Goal: Information Seeking & Learning: Learn about a topic

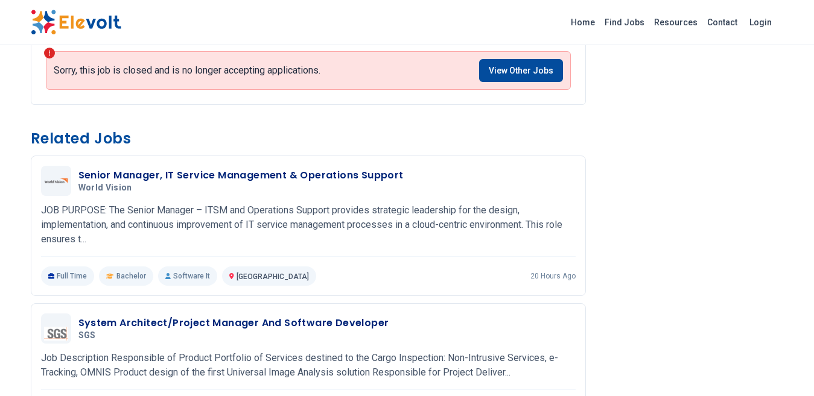
scroll to position [724, 0]
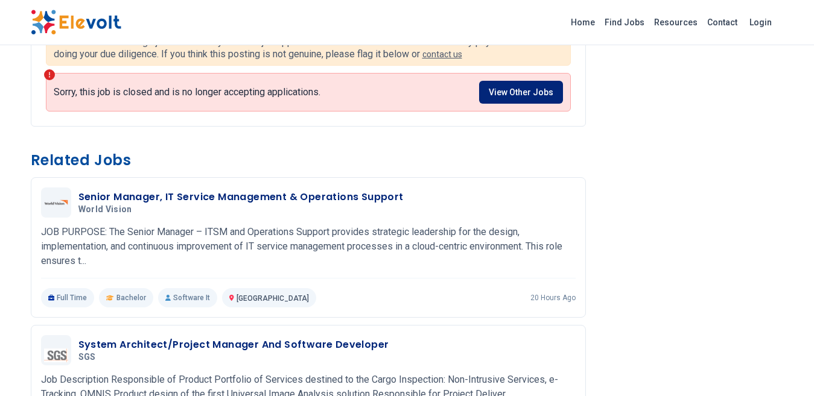
click at [528, 93] on link "View Other Jobs" at bounding box center [521, 92] width 84 height 23
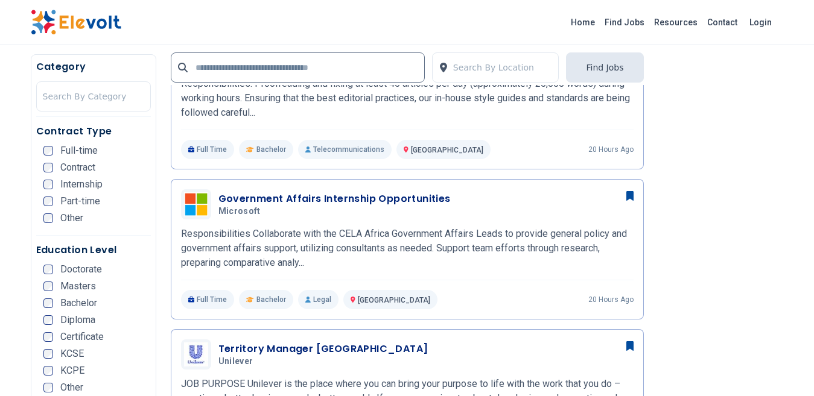
scroll to position [663, 0]
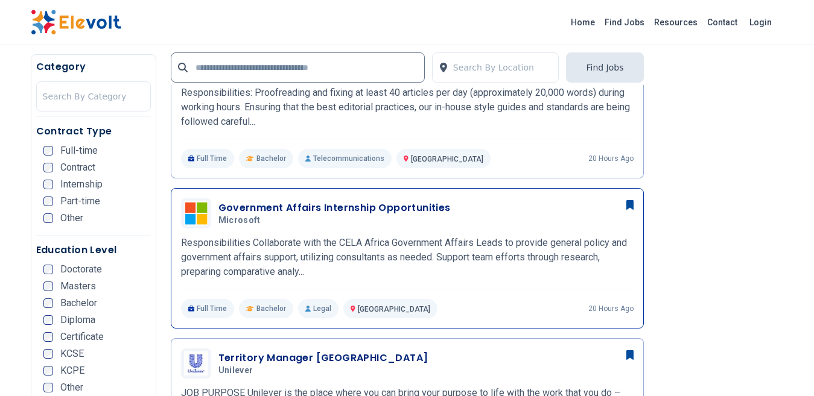
click at [239, 212] on h3 "Government Affairs Internship Opportunities" at bounding box center [334, 208] width 232 height 14
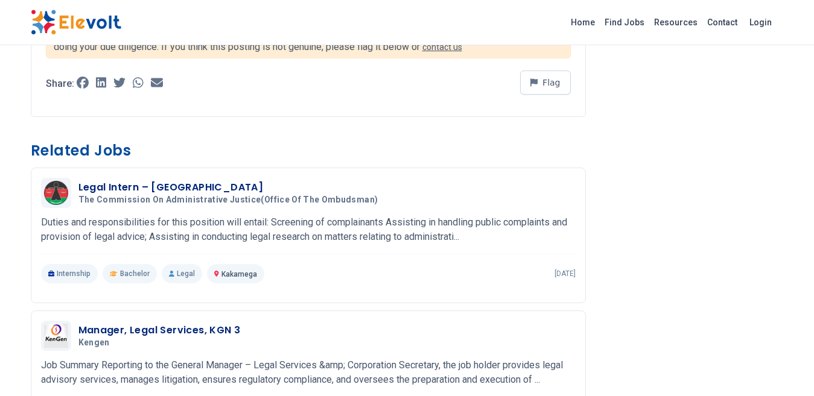
scroll to position [844, 0]
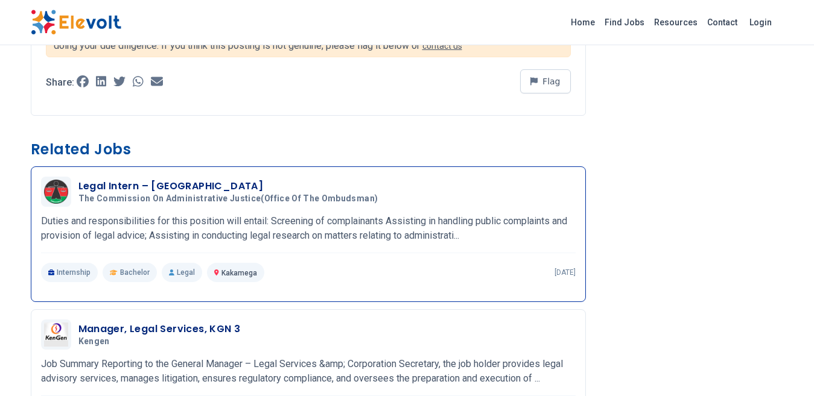
click at [308, 214] on p "Duties and responsibilities for this position will entail: Screening of complai…" at bounding box center [308, 228] width 534 height 29
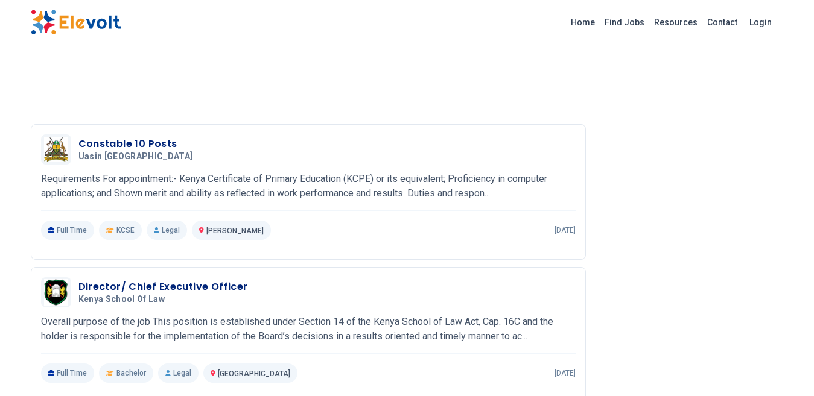
scroll to position [1086, 0]
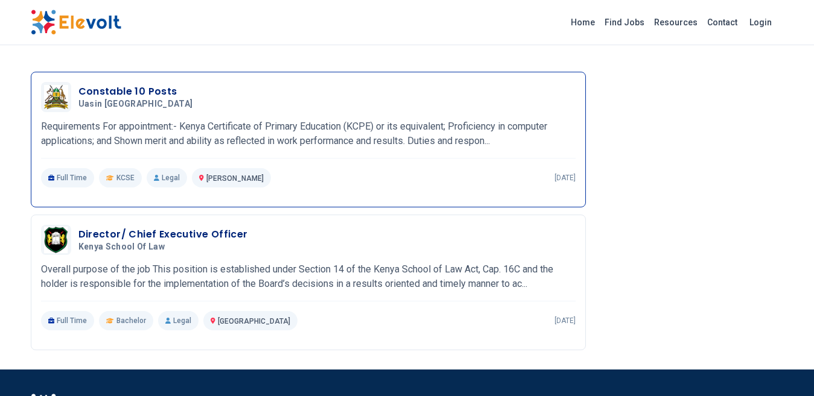
click at [469, 133] on p "Requirements For appointment:- Kenya Certificate of Primary Education (KCPE) or…" at bounding box center [308, 133] width 534 height 29
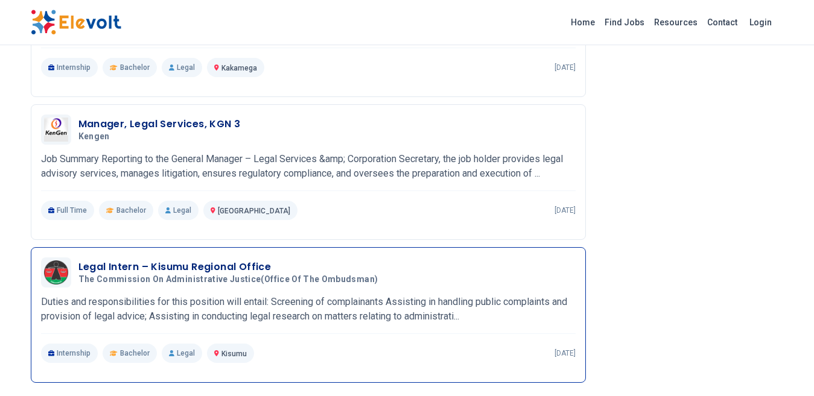
scroll to position [724, 0]
